Goal: Information Seeking & Learning: Learn about a topic

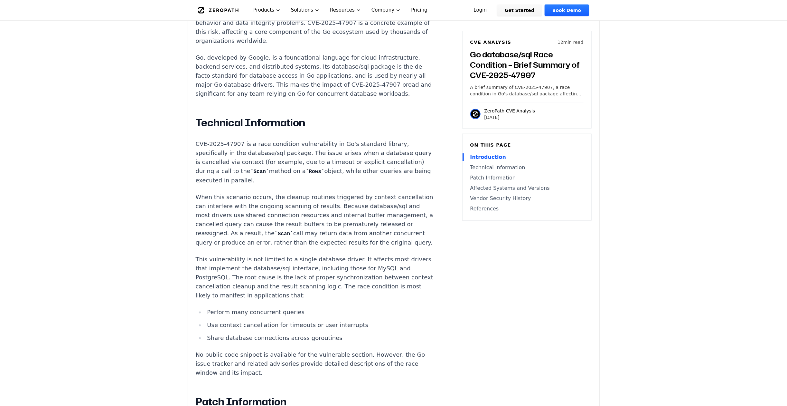
scroll to position [556, 0]
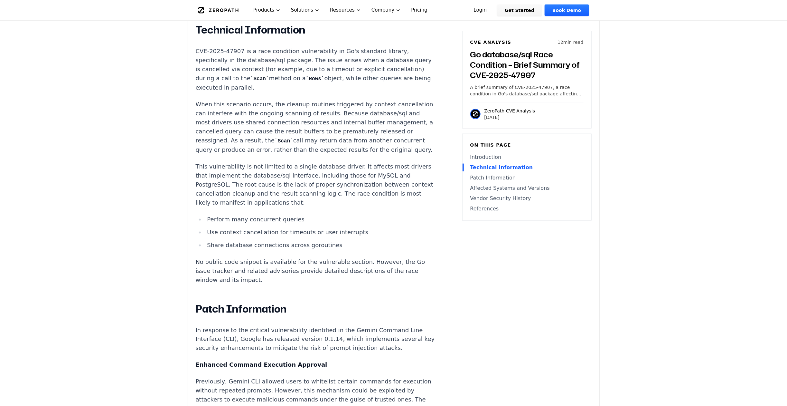
click at [264, 92] on p "CVE-2025-47907 is a race condition vulnerability in Go's standard library, spec…" at bounding box center [315, 69] width 239 height 45
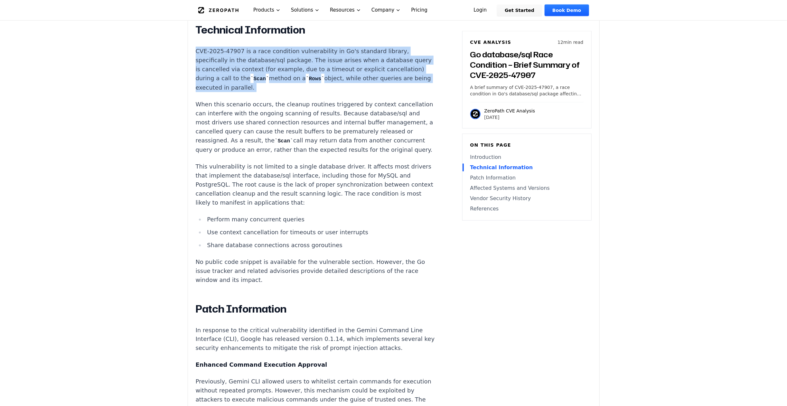
click at [264, 92] on p "CVE-2025-47907 is a race condition vulnerability in Go's standard library, spec…" at bounding box center [315, 69] width 239 height 45
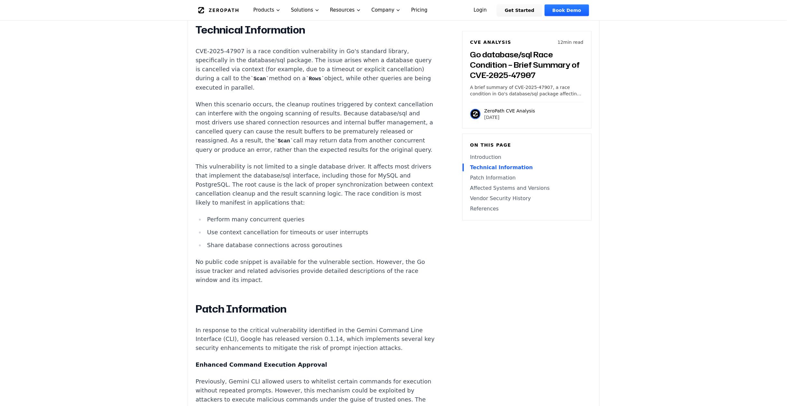
click at [238, 92] on p "CVE-2025-47907 is a race condition vulnerability in Go's standard library, spec…" at bounding box center [315, 69] width 239 height 45
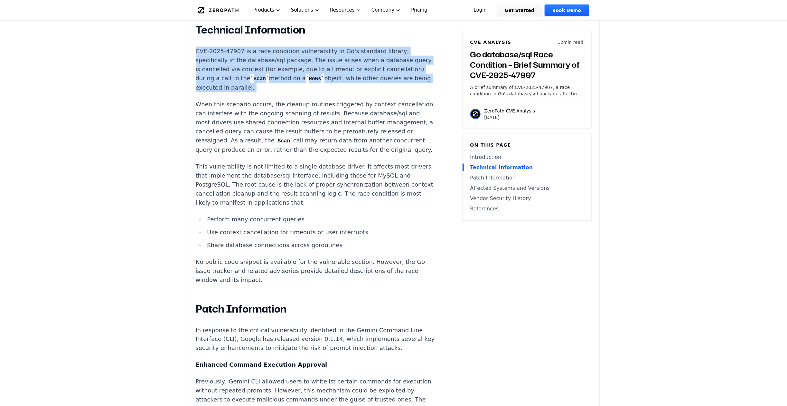
click at [238, 92] on p "CVE-2025-47907 is a race condition vulnerability in Go's standard library, spec…" at bounding box center [315, 69] width 239 height 45
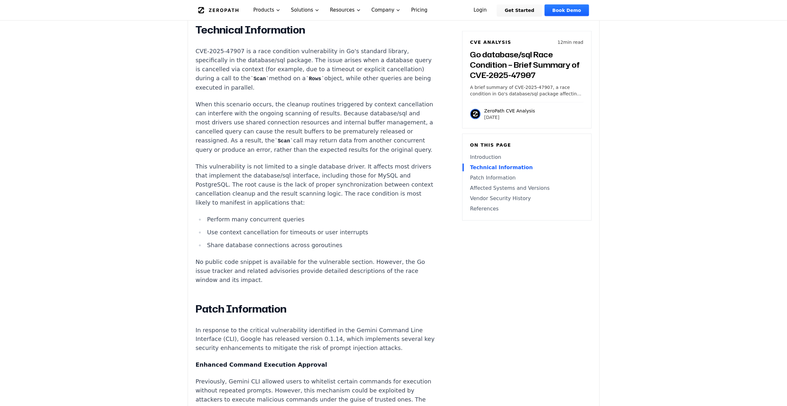
click at [313, 154] on p "When this scenario occurs, the cleanup routines triggered by context cancellati…" at bounding box center [315, 127] width 239 height 54
